Goal: Check status: Check status

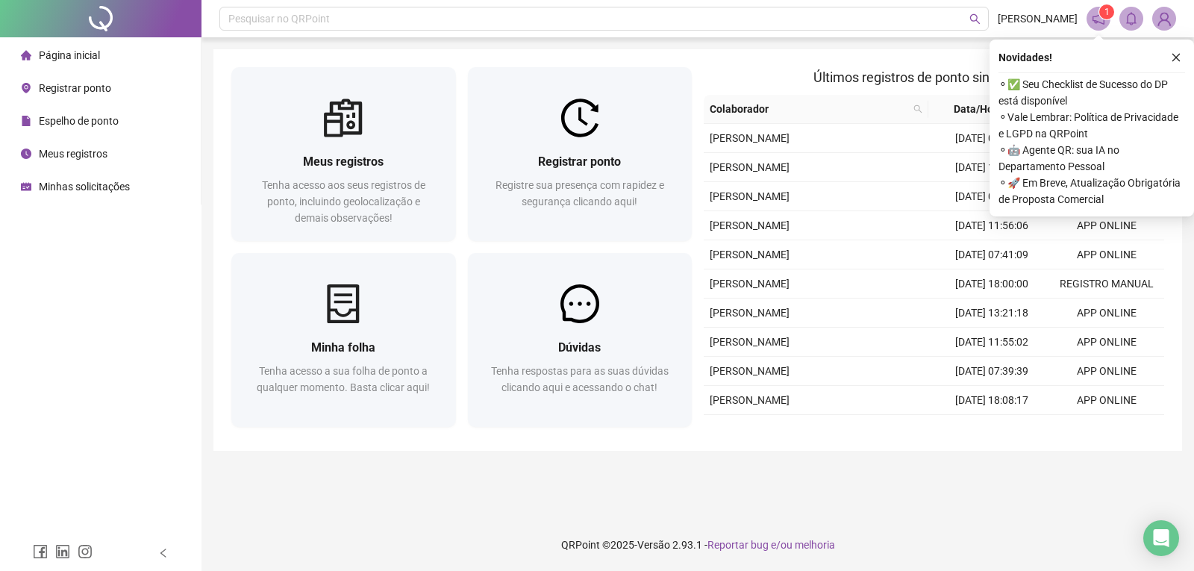
click at [94, 127] on span "Espelho de ponto" at bounding box center [79, 121] width 80 height 12
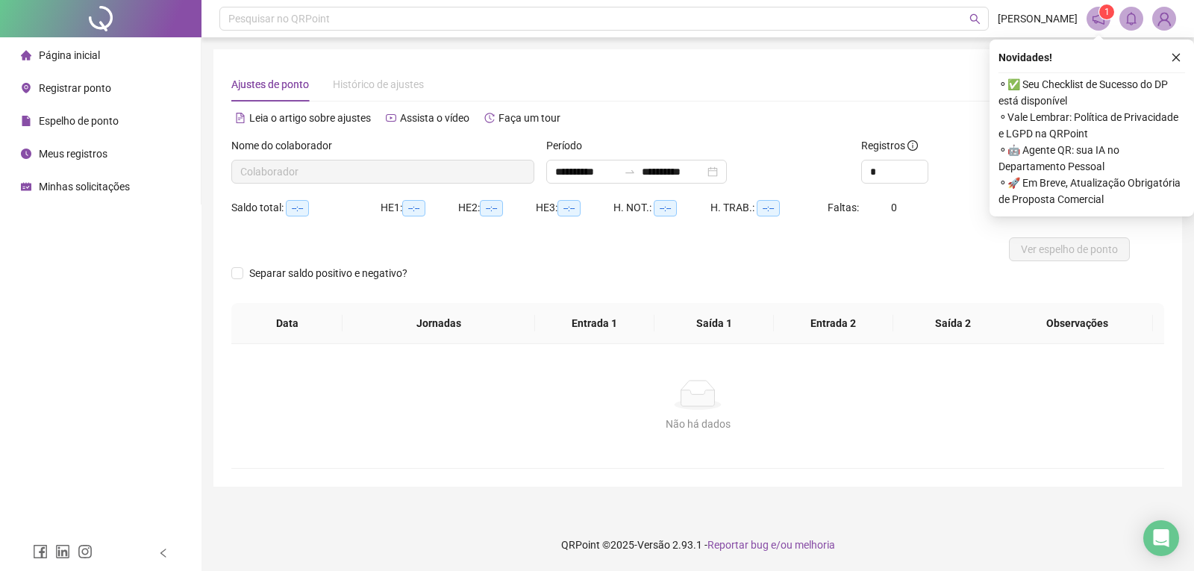
type input "**********"
click at [1180, 57] on icon "close" at bounding box center [1176, 57] width 10 height 10
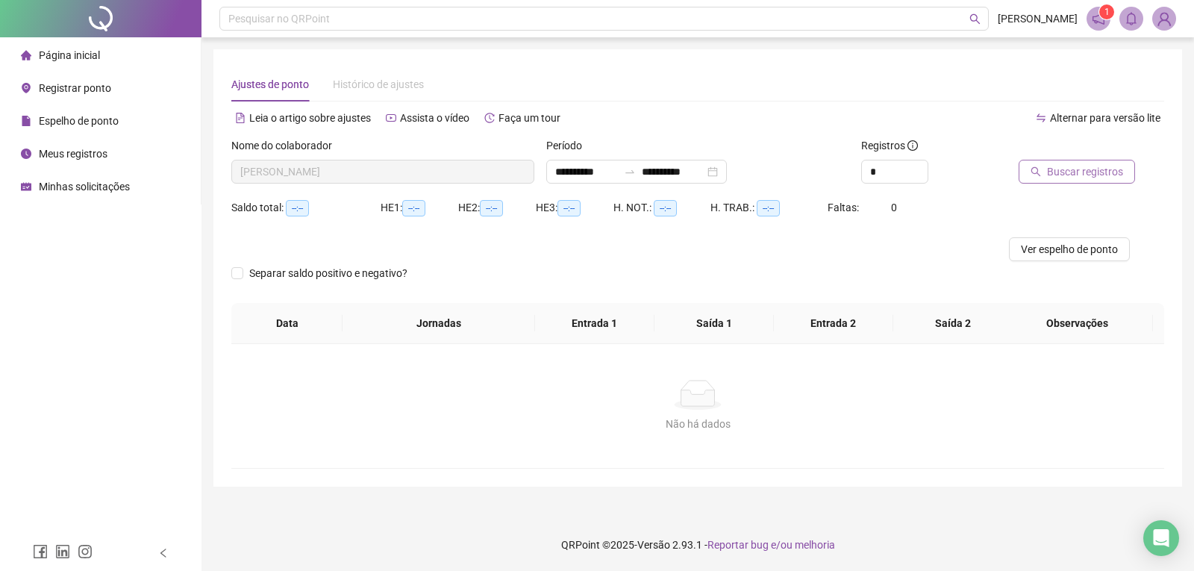
click at [1073, 176] on span "Buscar registros" at bounding box center [1085, 171] width 76 height 16
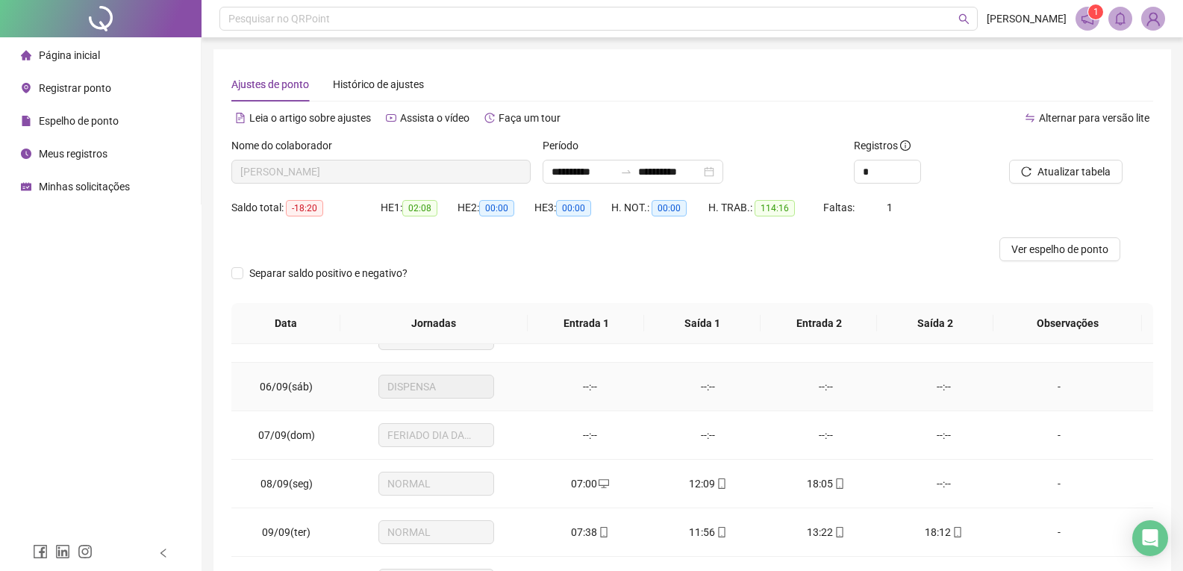
scroll to position [298, 0]
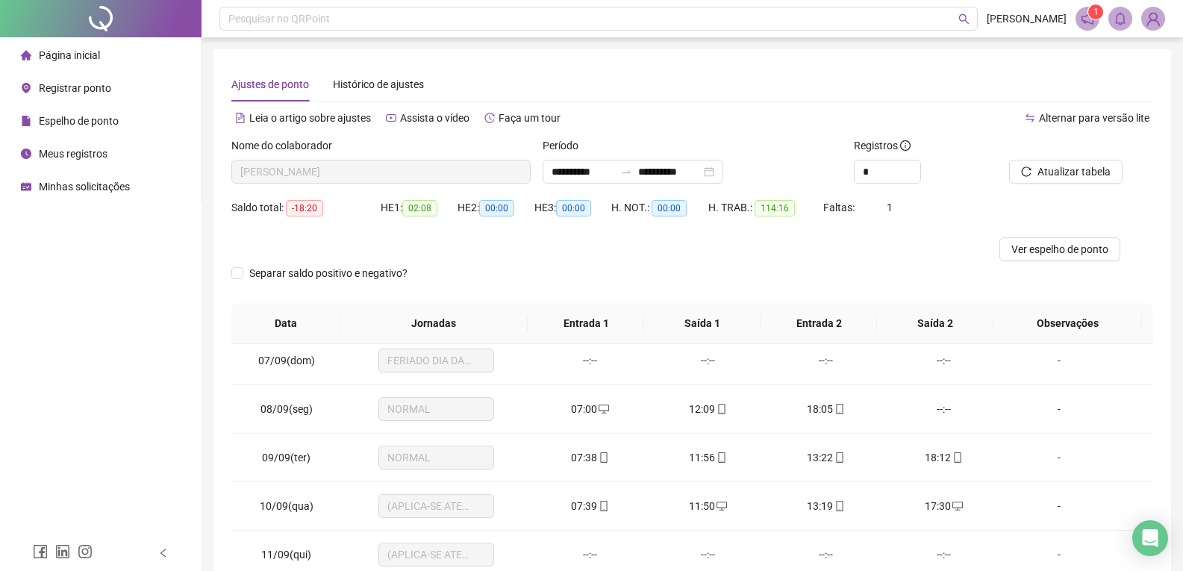
click at [87, 194] on div "Minhas solicitações" at bounding box center [75, 187] width 109 height 30
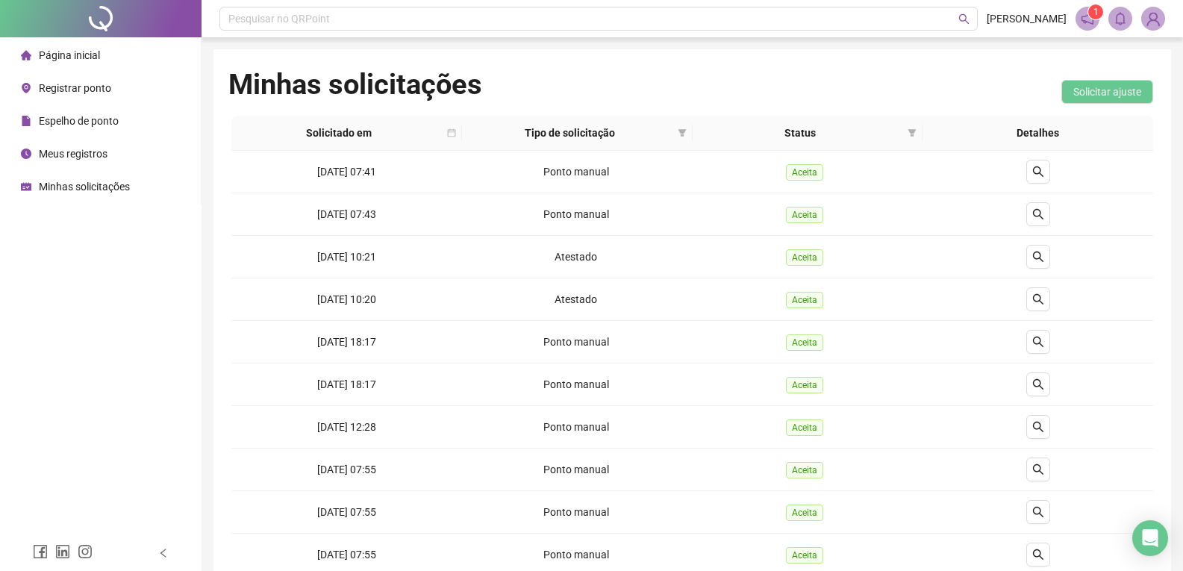
click at [77, 119] on span "Espelho de ponto" at bounding box center [79, 121] width 80 height 12
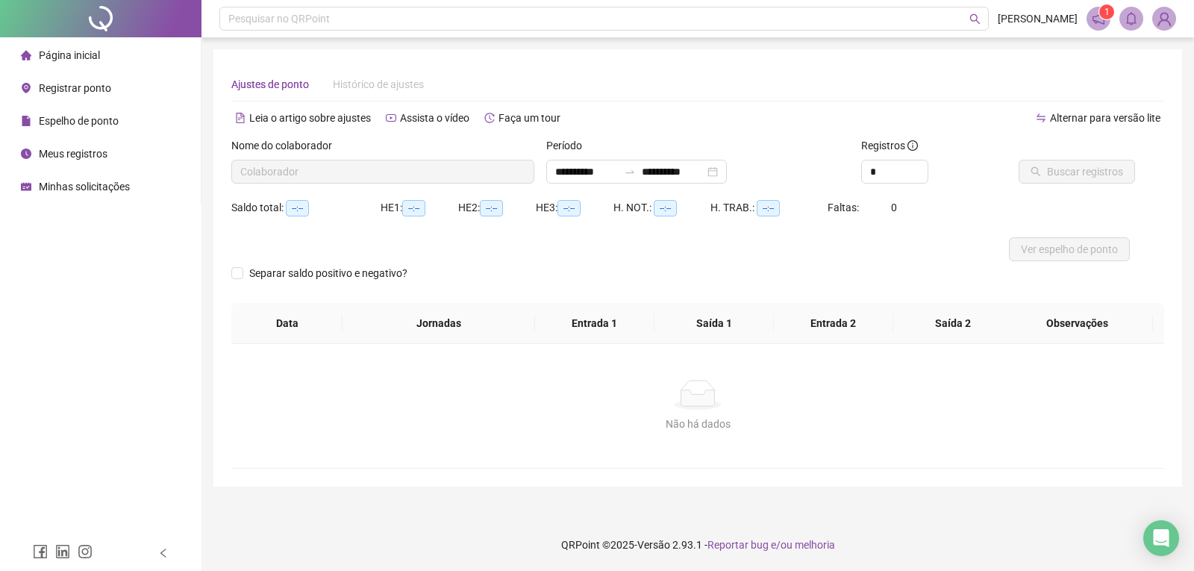
type input "**********"
click at [1069, 175] on span "Buscar registros" at bounding box center [1085, 171] width 76 height 16
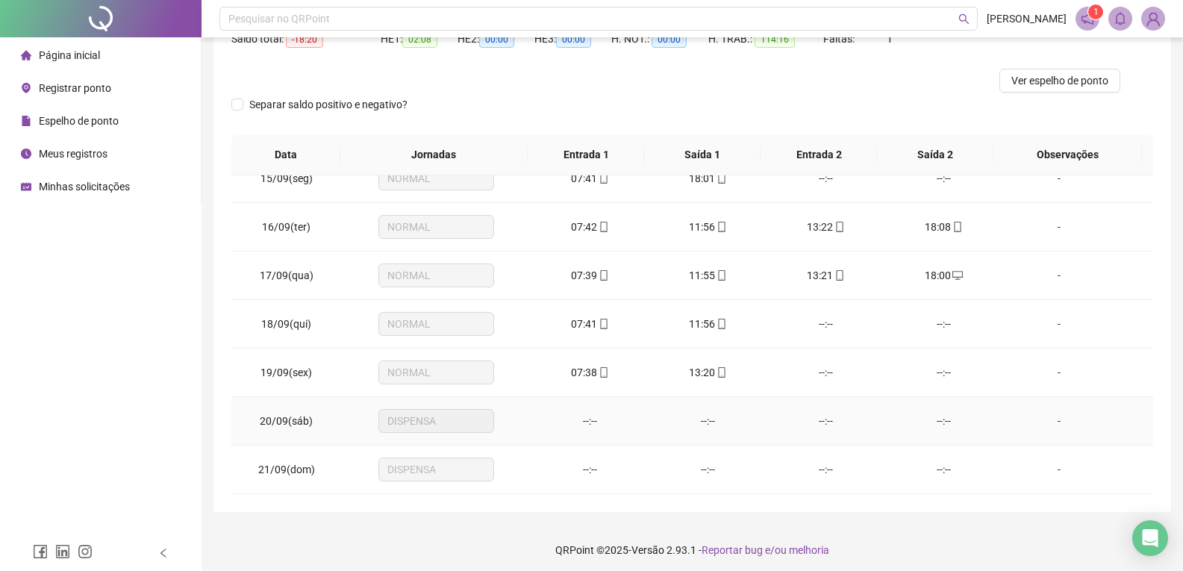
scroll to position [174, 0]
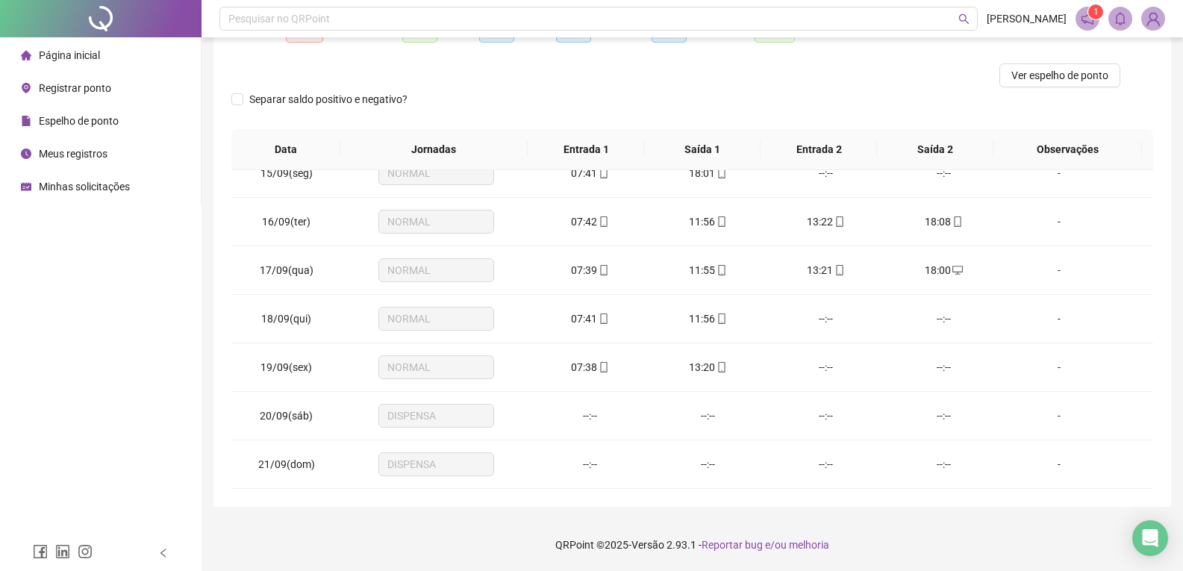
click at [100, 189] on span "Minhas solicitações" at bounding box center [84, 187] width 91 height 12
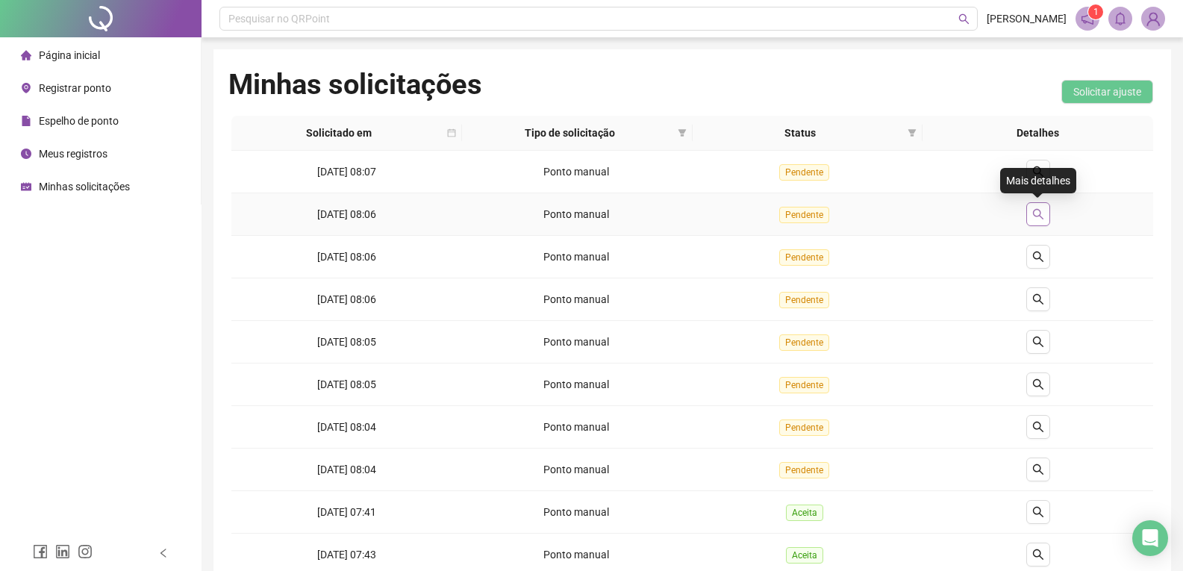
click at [1042, 216] on icon "search" at bounding box center [1038, 214] width 12 height 12
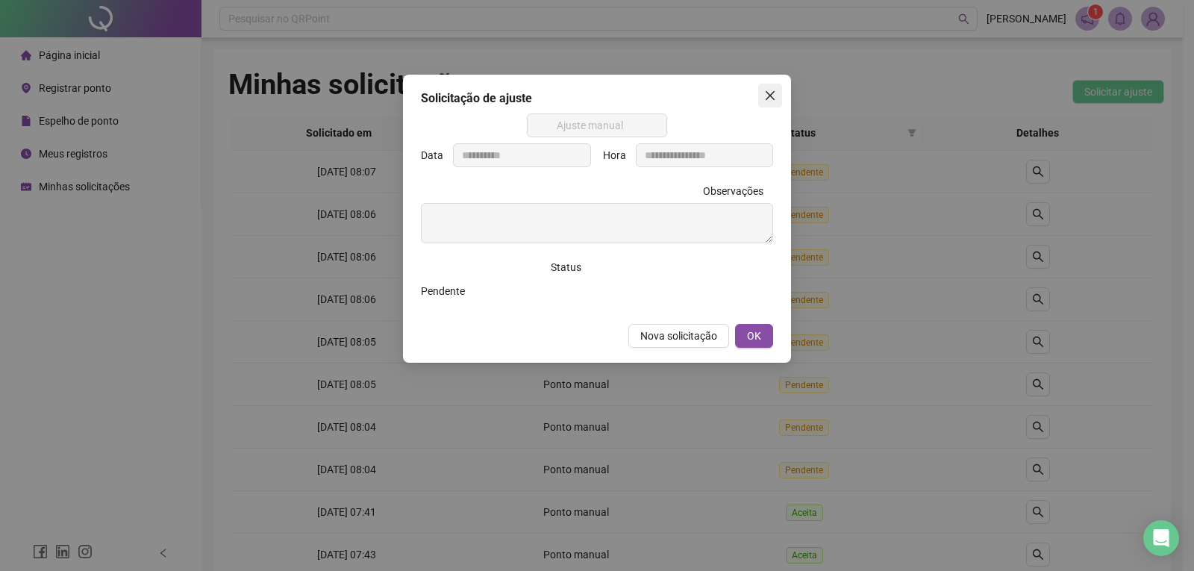
click at [768, 96] on icon "close" at bounding box center [770, 96] width 12 height 12
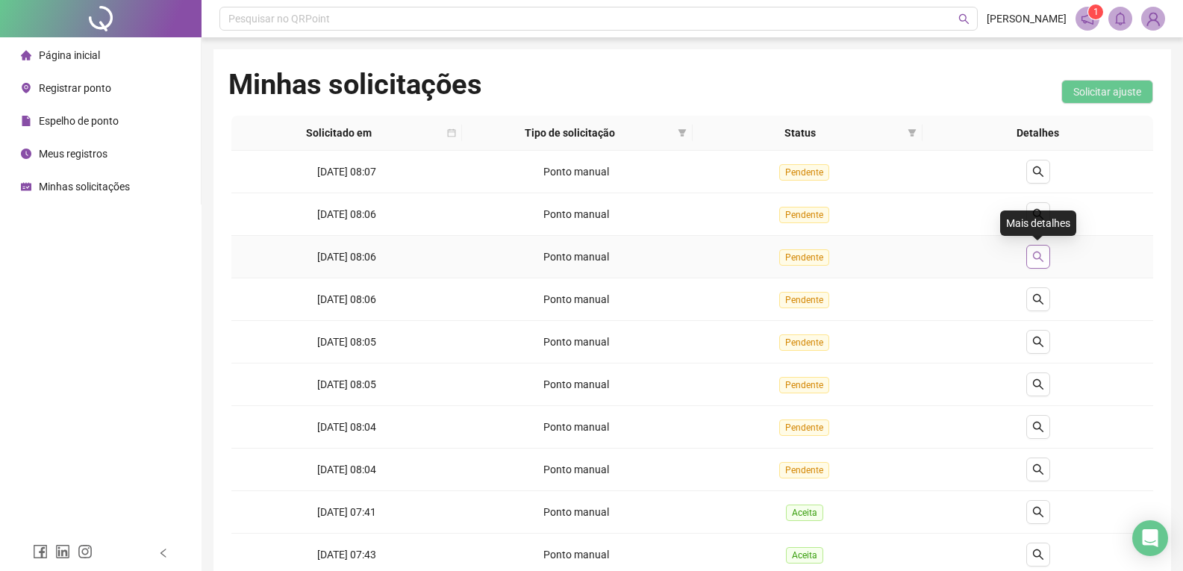
click at [1045, 257] on button "button" at bounding box center [1038, 257] width 24 height 24
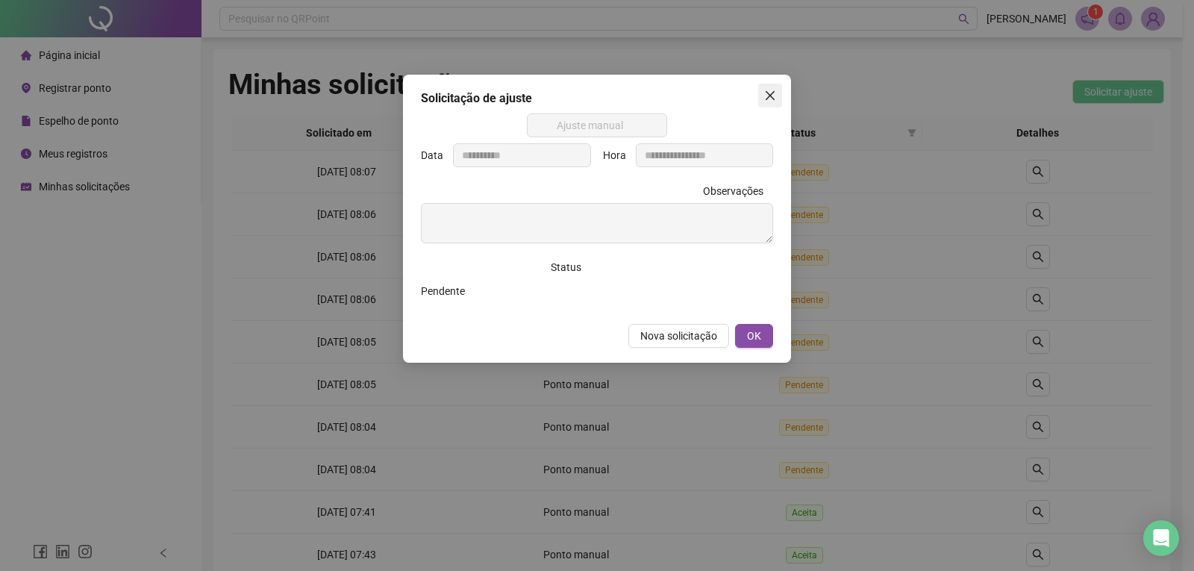
click at [771, 93] on icon "close" at bounding box center [770, 96] width 12 height 12
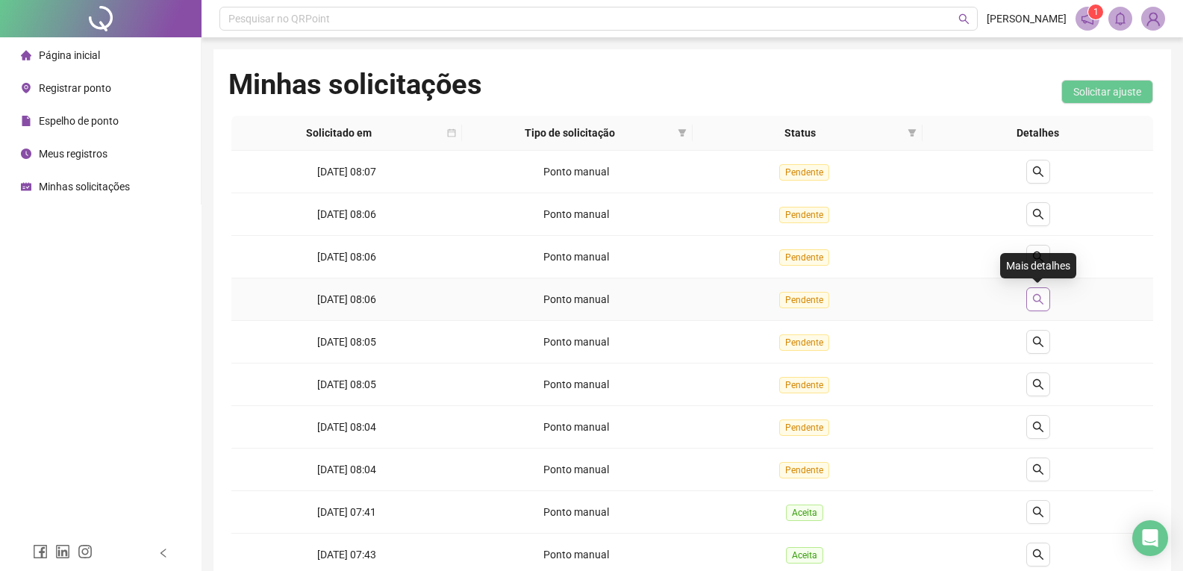
click at [1037, 301] on icon "search" at bounding box center [1038, 299] width 12 height 12
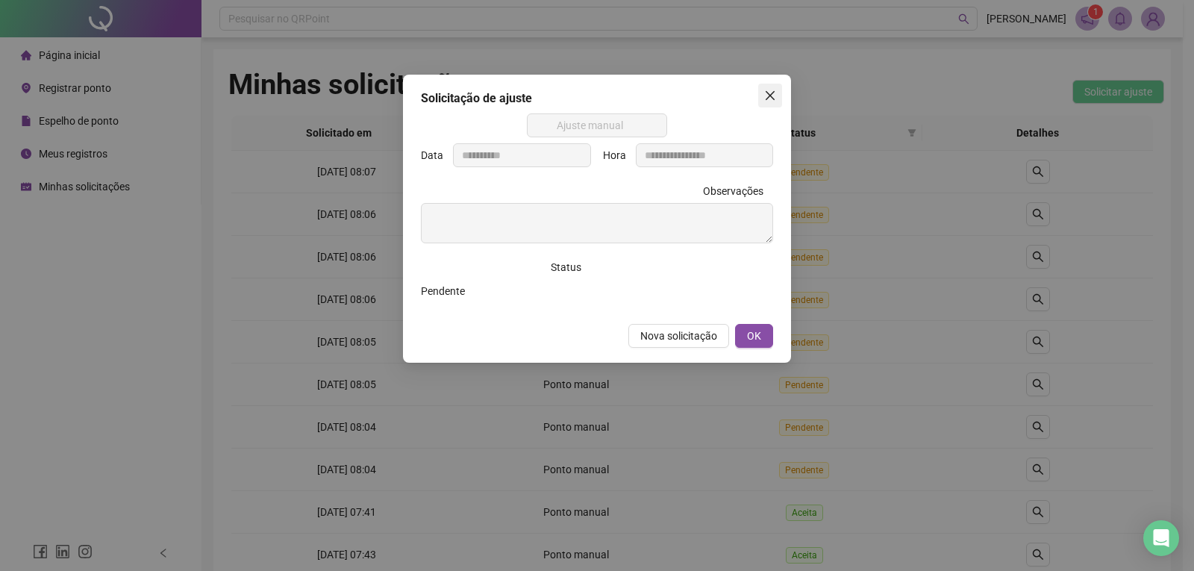
click at [766, 94] on icon "close" at bounding box center [770, 96] width 12 height 12
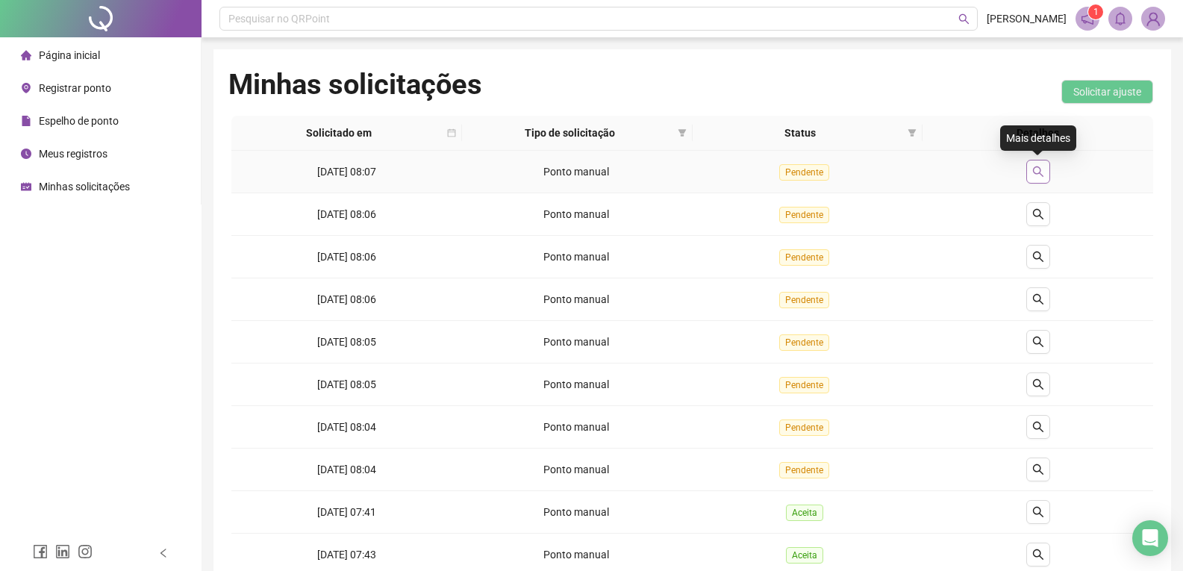
click at [1039, 172] on icon "search" at bounding box center [1037, 171] width 10 height 10
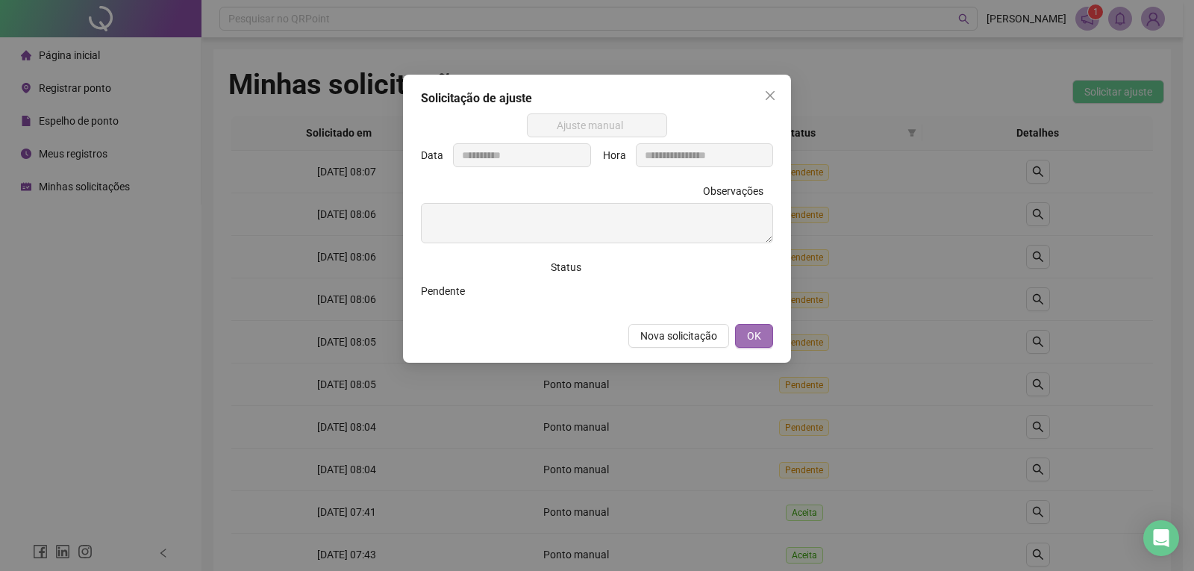
click at [751, 335] on span "OK" at bounding box center [754, 336] width 14 height 16
